Goal: Transaction & Acquisition: Purchase product/service

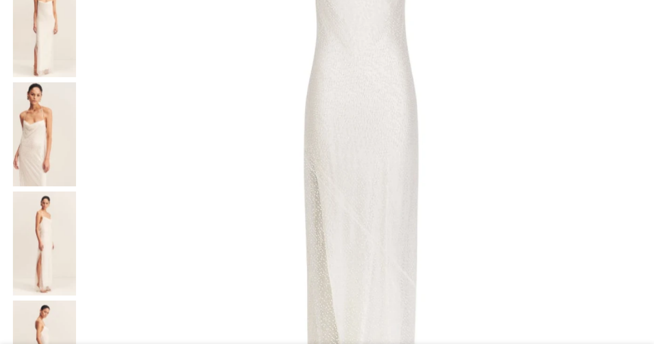
scroll to position [330, 0]
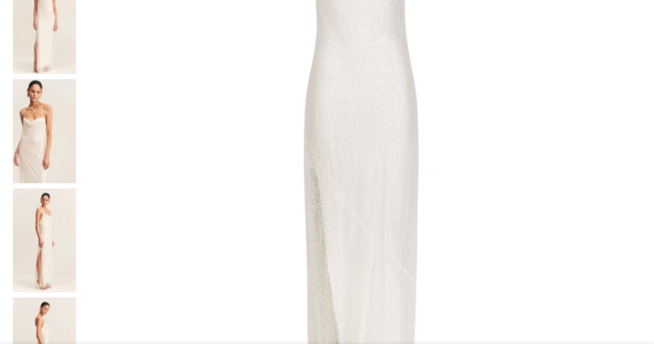
click at [51, 297] on img at bounding box center [44, 349] width 63 height 104
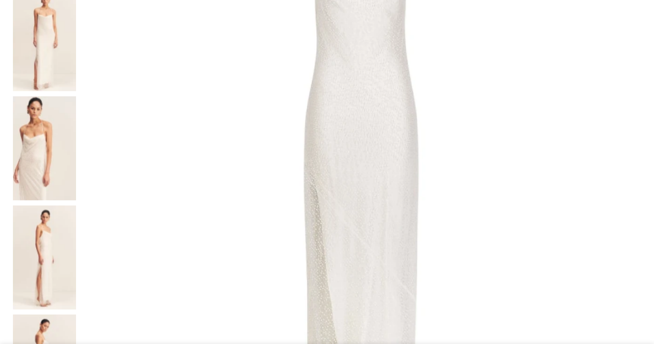
scroll to position [319, 0]
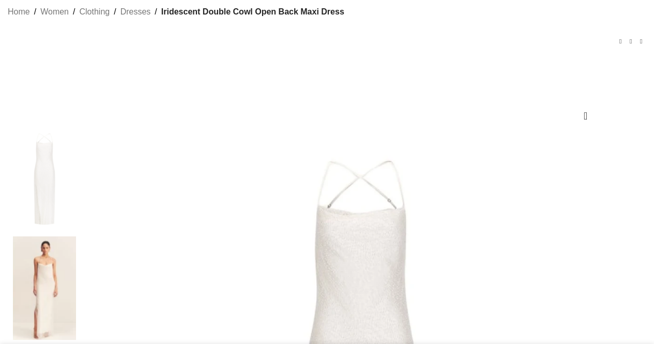
scroll to position [65, 0]
click at [54, 257] on img at bounding box center [44, 288] width 63 height 104
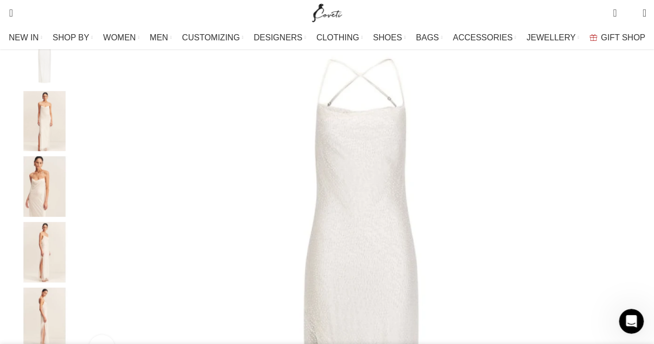
scroll to position [170, 0]
click at [54, 208] on img "3 / 8" at bounding box center [44, 184] width 63 height 60
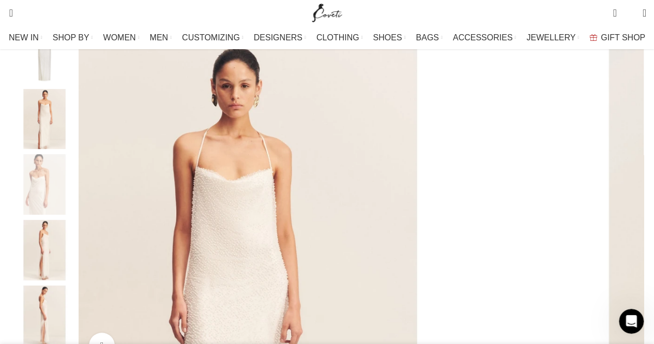
scroll to position [0, 435]
click at [52, 144] on img "2 / 8" at bounding box center [44, 119] width 63 height 60
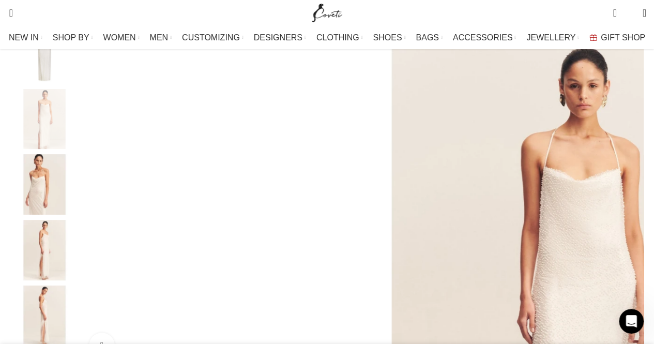
click at [45, 253] on img "4 / 8" at bounding box center [44, 250] width 63 height 60
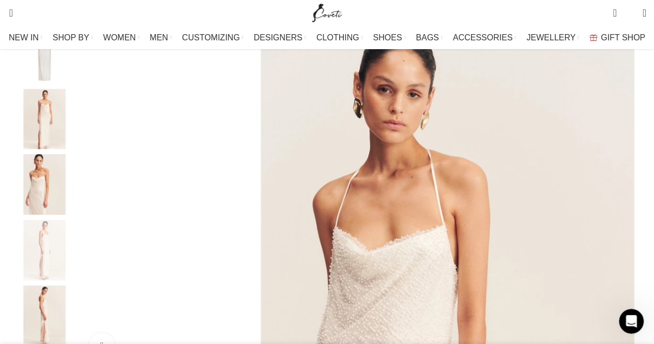
click at [43, 316] on img "5 / 8" at bounding box center [44, 315] width 63 height 60
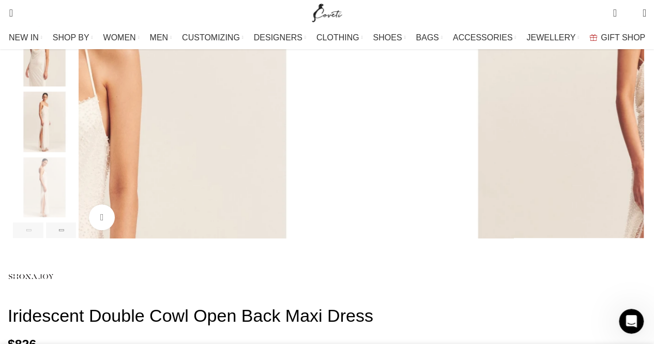
scroll to position [299, 0]
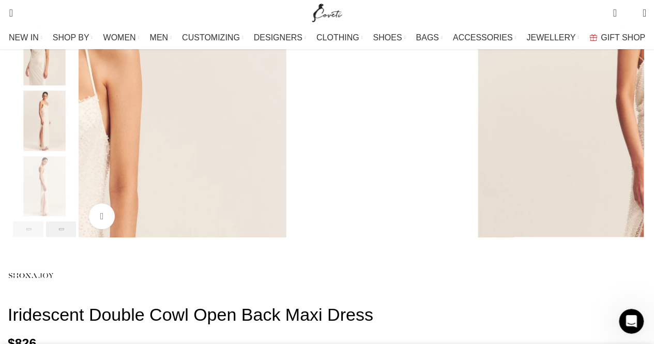
click at [55, 237] on div "Next slide" at bounding box center [61, 229] width 30 height 16
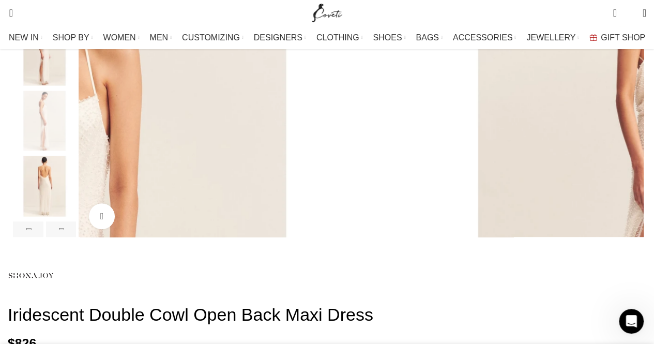
click at [48, 195] on img "6 / 8" at bounding box center [44, 186] width 63 height 60
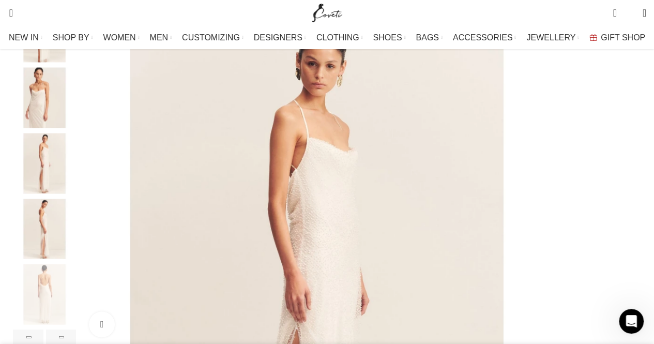
scroll to position [190, 0]
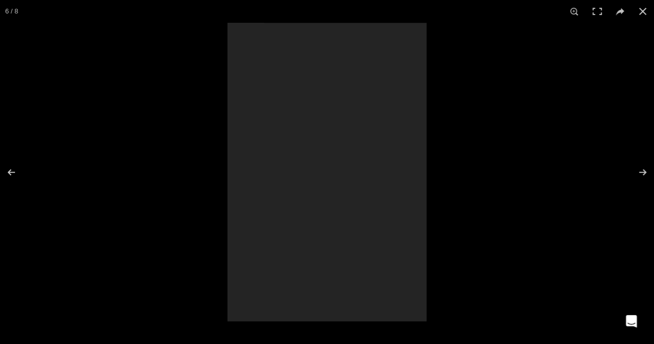
scroll to position [0, 544]
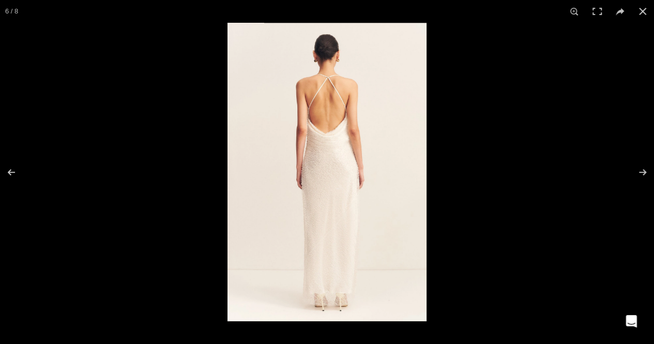
click at [304, 131] on img at bounding box center [326, 172] width 199 height 298
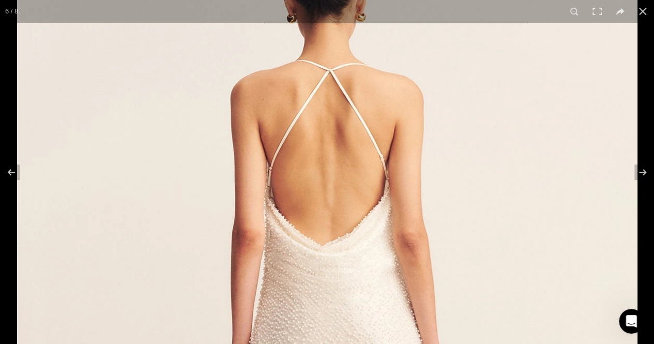
scroll to position [0, 653]
click at [644, 12] on button at bounding box center [642, 11] width 23 height 23
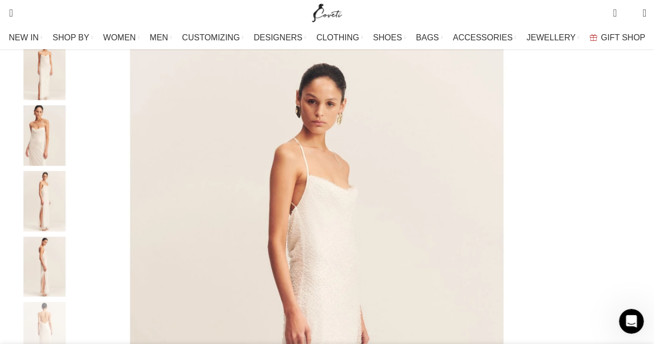
scroll to position [0, 761]
click at [60, 208] on img "4 / 8" at bounding box center [44, 201] width 63 height 60
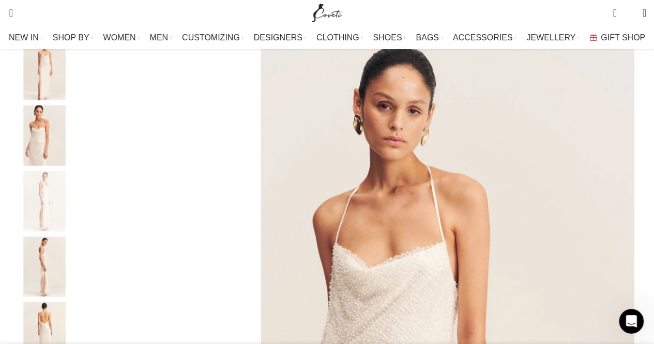
click at [50, 73] on img "2 / 8" at bounding box center [44, 70] width 63 height 60
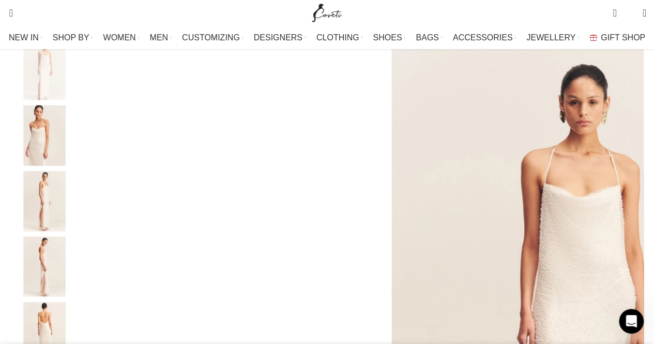
scroll to position [0, 870]
